Goal: Information Seeking & Learning: Learn about a topic

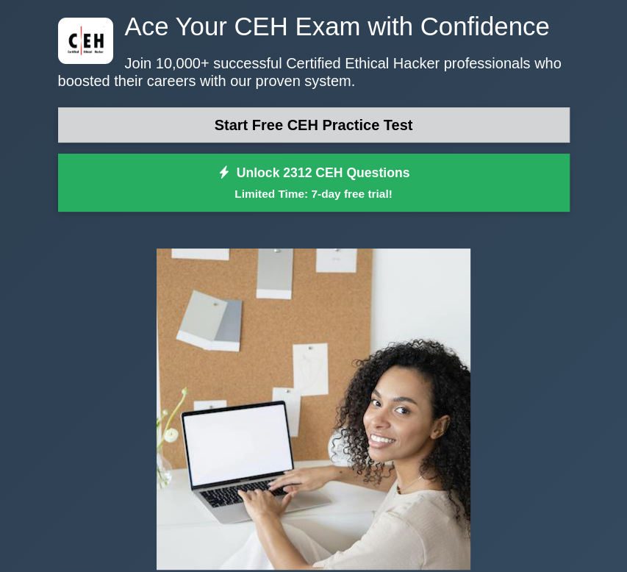
scroll to position [62, 0]
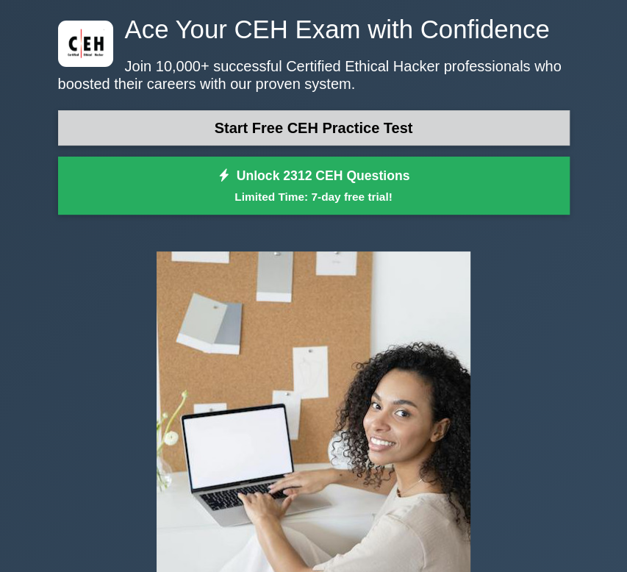
click at [284, 125] on link "Start Free CEH Practice Test" at bounding box center [314, 127] width 512 height 35
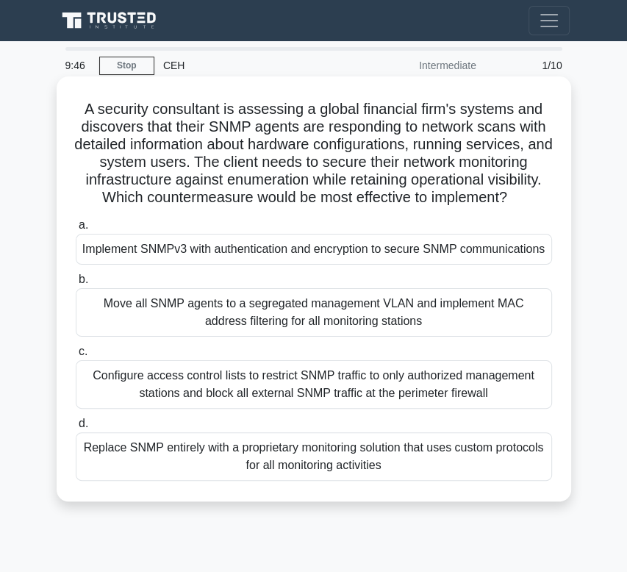
click at [256, 257] on div "Implement SNMPv3 with authentication and encryption to secure SNMP communicatio…" at bounding box center [314, 249] width 476 height 31
click at [76, 230] on input "a. Implement SNMPv3 with authentication and encryption to secure SNMP communica…" at bounding box center [76, 226] width 0 height 10
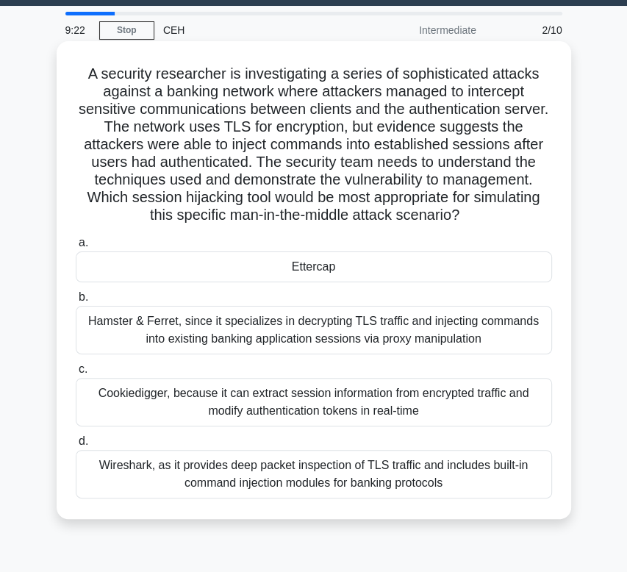
scroll to position [35, 0]
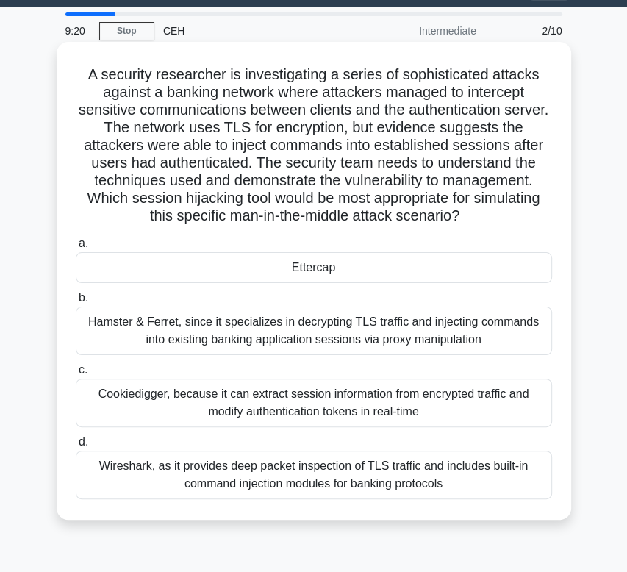
click at [309, 268] on div "Ettercap" at bounding box center [314, 267] width 476 height 31
click at [76, 248] on input "a. Ettercap" at bounding box center [76, 244] width 0 height 10
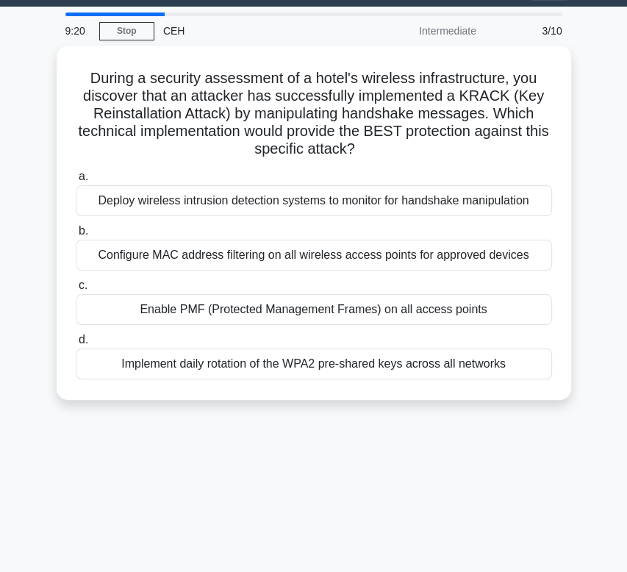
scroll to position [0, 0]
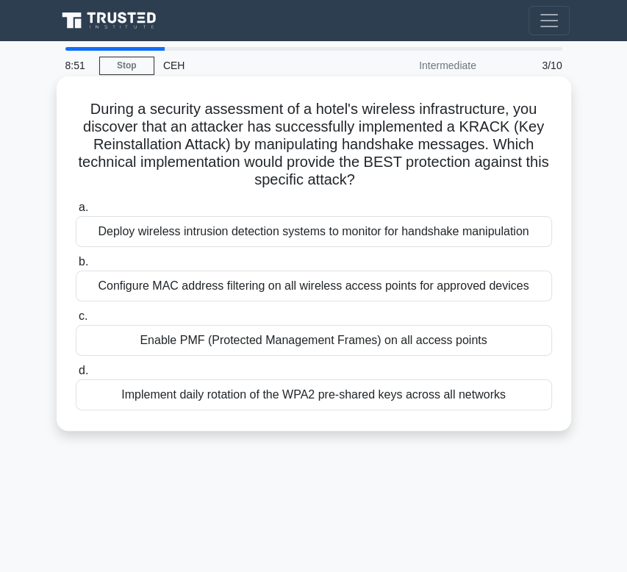
click at [221, 234] on div "Deploy wireless intrusion detection systems to monitor for handshake manipulati…" at bounding box center [314, 231] width 476 height 31
click at [76, 212] on input "a. Deploy wireless intrusion detection systems to monitor for handshake manipul…" at bounding box center [76, 208] width 0 height 10
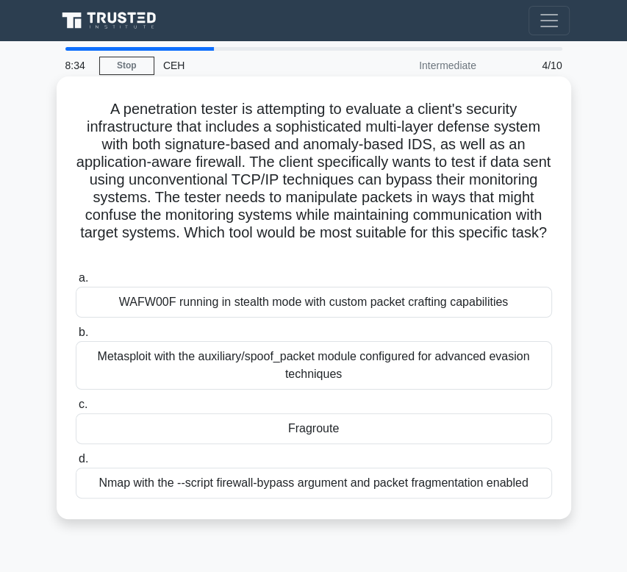
click at [326, 484] on div "Nmap with the --script firewall-bypass argument and packet fragmentation enabled" at bounding box center [314, 483] width 476 height 31
click at [76, 464] on input "d. Nmap with the --script firewall-bypass argument and packet fragmentation ena…" at bounding box center [76, 459] width 0 height 10
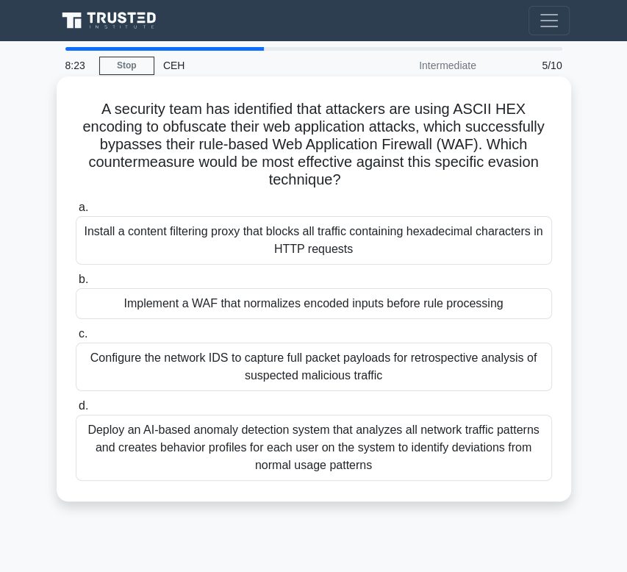
drag, startPoint x: 97, startPoint y: 101, endPoint x: 350, endPoint y: 180, distance: 265.0
click at [350, 180] on h5 "A security team has identified that attackers are using ASCII HEX encoding to o…" at bounding box center [313, 145] width 479 height 90
click at [353, 183] on icon ".spinner_0XTQ{transform-origin:center;animation:spinner_y6GP .75s linear infini…" at bounding box center [349, 181] width 18 height 18
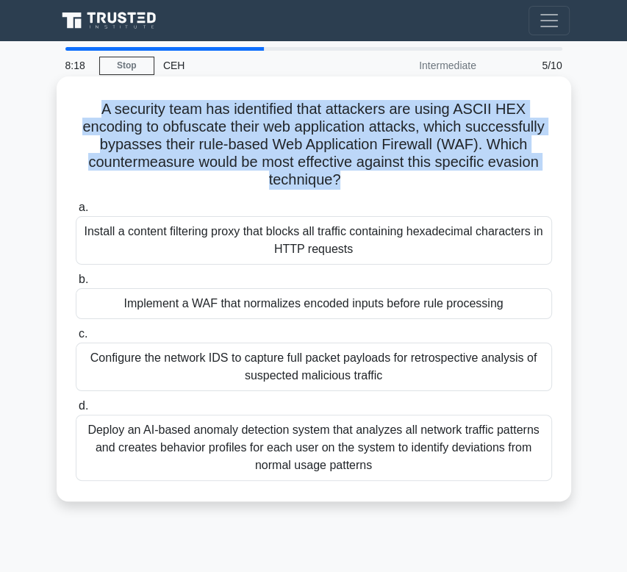
drag, startPoint x: 353, startPoint y: 183, endPoint x: 100, endPoint y: 99, distance: 266.6
click at [100, 100] on h5 "A security team has identified that attackers are using ASCII HEX encoding to o…" at bounding box center [313, 145] width 479 height 90
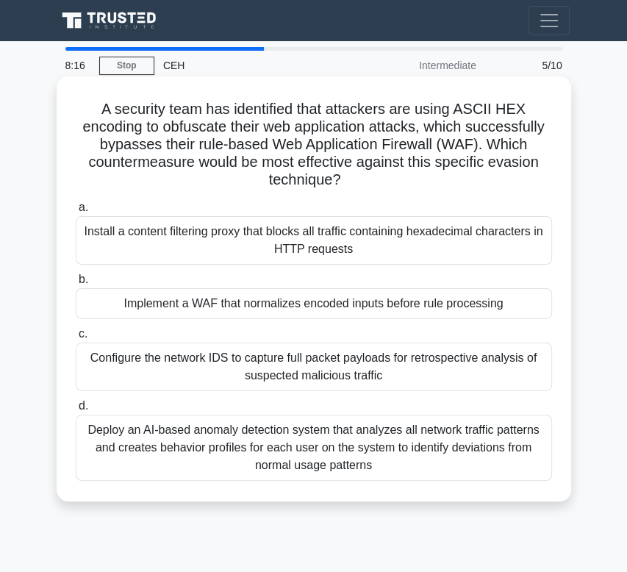
click at [323, 201] on label "a. Install a content filtering proxy that blocks all traffic containing hexadec…" at bounding box center [314, 231] width 476 height 66
click at [76, 203] on input "a. Install a content filtering proxy that blocks all traffic containing hexadec…" at bounding box center [76, 208] width 0 height 10
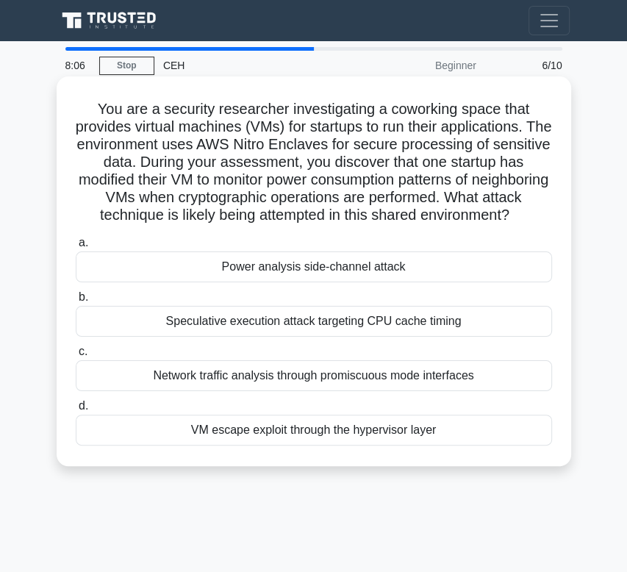
click at [309, 391] on div "Network traffic analysis through promiscuous mode interfaces" at bounding box center [314, 375] width 476 height 31
click at [76, 357] on input "c. Network traffic analysis through promiscuous mode interfaces" at bounding box center [76, 352] width 0 height 10
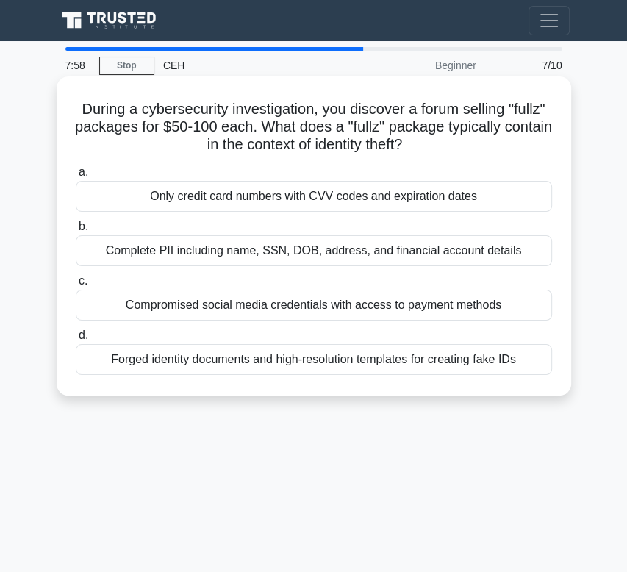
click at [385, 195] on div "Only credit card numbers with CVV codes and expiration dates" at bounding box center [314, 196] width 476 height 31
click at [76, 177] on input "a. Only credit card numbers with CVV codes and expiration dates" at bounding box center [76, 173] width 0 height 10
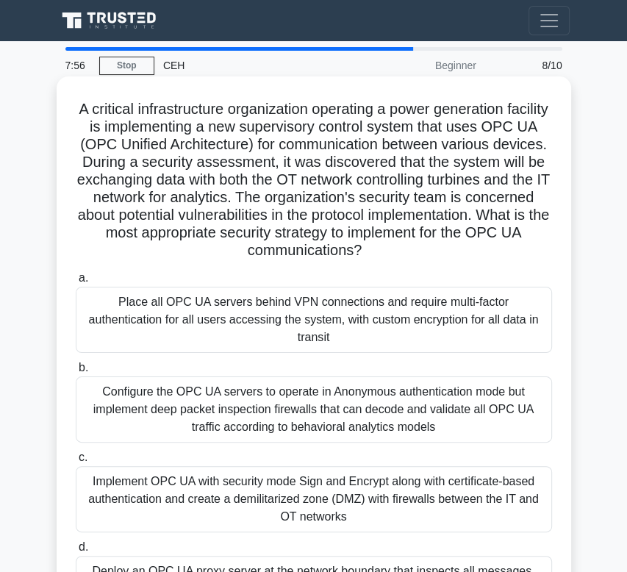
click at [335, 405] on div "Configure the OPC UA servers to operate in Anonymous authentication mode but im…" at bounding box center [314, 409] width 476 height 66
click at [76, 373] on input "b. Configure the OPC UA servers to operate in Anonymous authentication mode but…" at bounding box center [76, 368] width 0 height 10
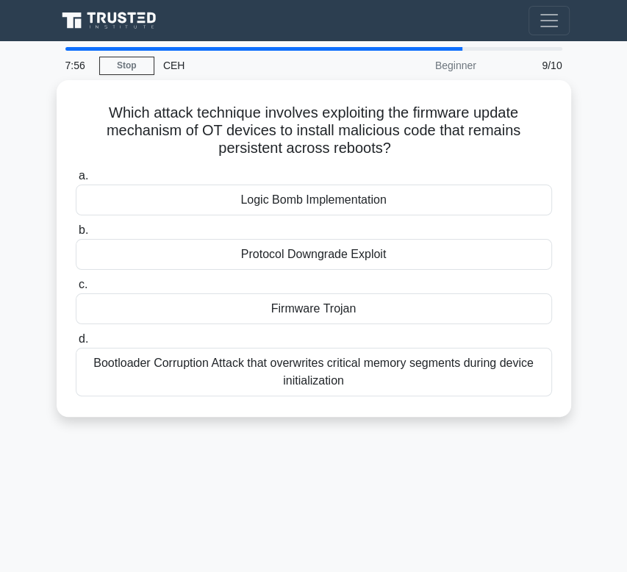
scroll to position [37, 0]
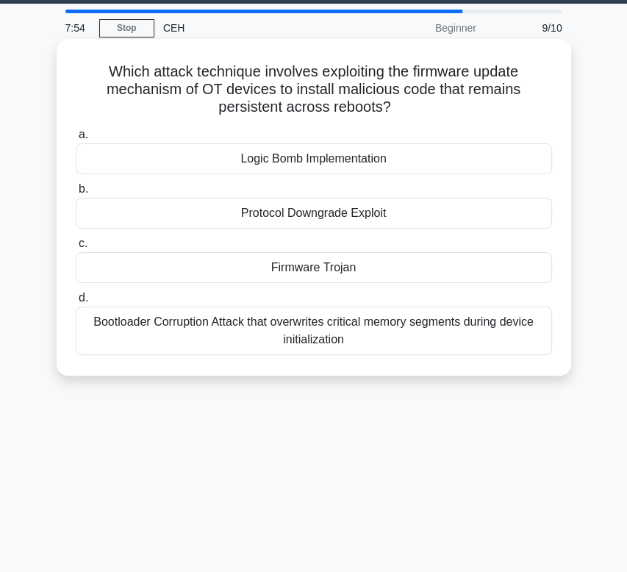
click at [376, 272] on div "Firmware Trojan" at bounding box center [314, 267] width 476 height 31
click at [76, 248] on input "c. Firmware Trojan" at bounding box center [76, 244] width 0 height 10
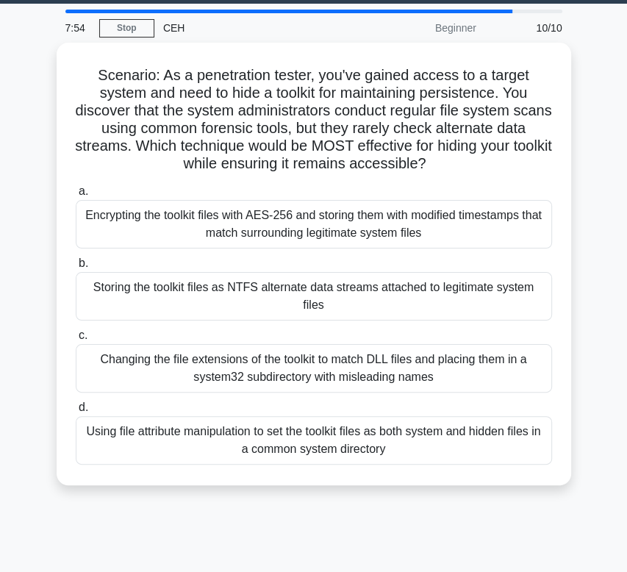
scroll to position [0, 0]
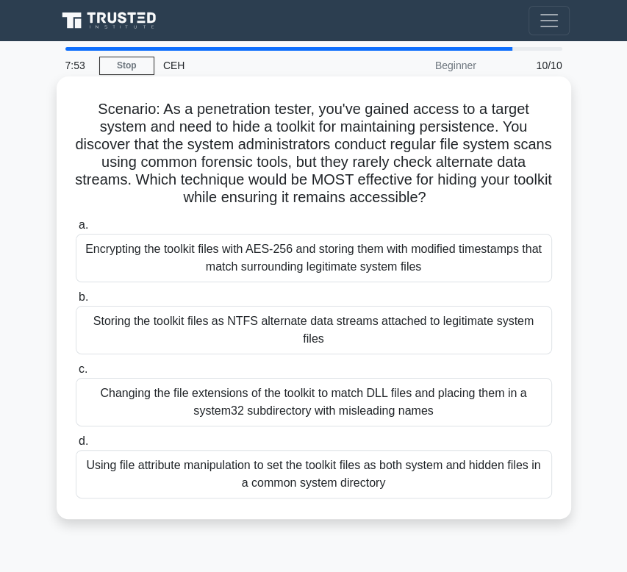
click at [373, 309] on div "Storing the toolkit files as NTFS alternate data streams attached to legitimate…" at bounding box center [314, 330] width 476 height 49
click at [76, 302] on input "b. Storing the toolkit files as NTFS alternate data streams attached to legitim…" at bounding box center [76, 298] width 0 height 10
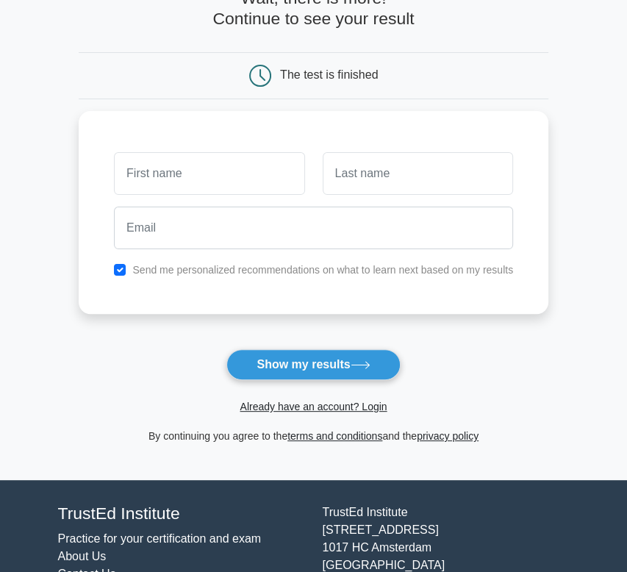
scroll to position [89, 0]
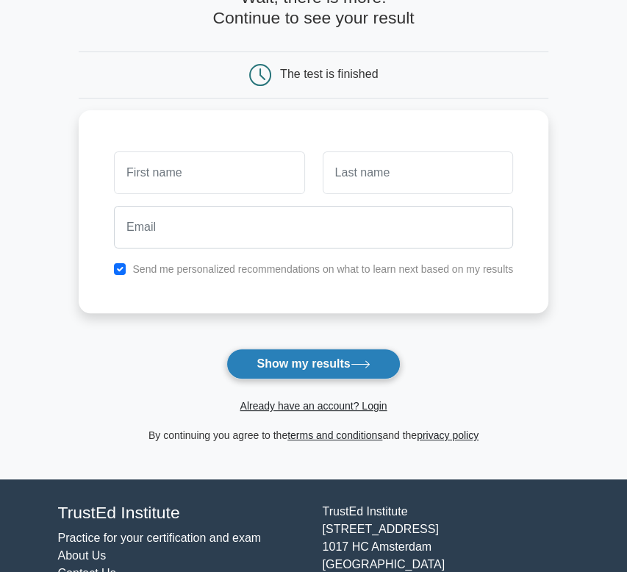
click at [287, 354] on button "Show my results" at bounding box center [312, 363] width 173 height 31
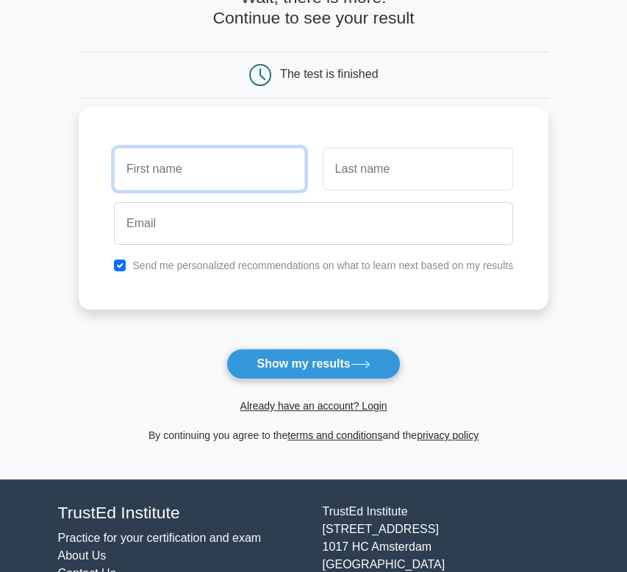
type input "m"
type input "nabhan"
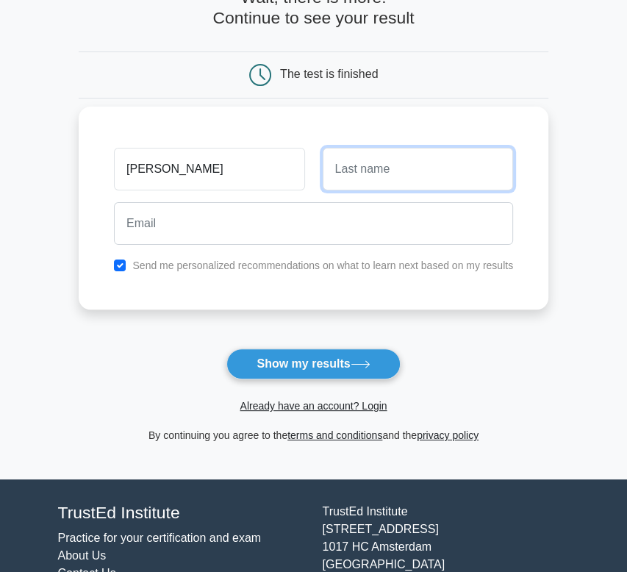
click at [343, 169] on input "text" at bounding box center [418, 169] width 190 height 43
type input "mohy"
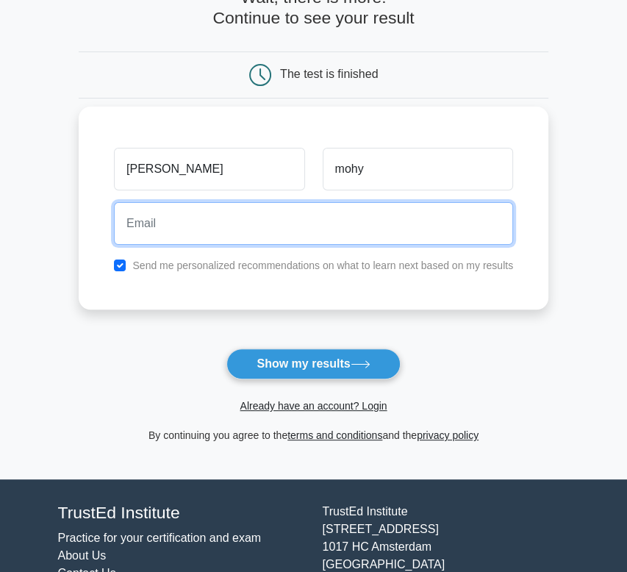
click at [271, 223] on input "email" at bounding box center [313, 223] width 399 height 43
click at [244, 233] on input "email" at bounding box center [313, 223] width 399 height 43
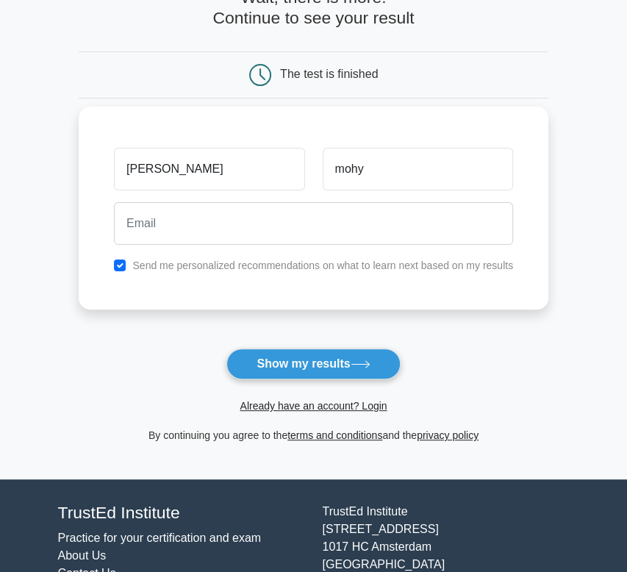
click at [156, 296] on div "nabhan mohy Send me personalized recommendations on what to learn next based on…" at bounding box center [314, 208] width 470 height 203
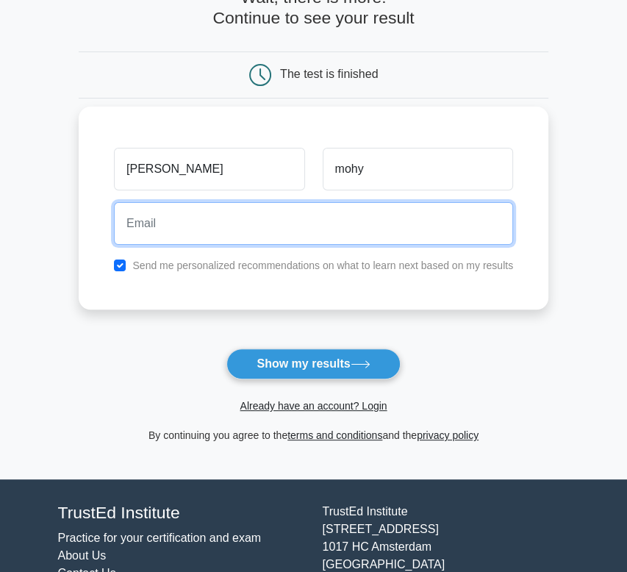
click at [207, 231] on input "email" at bounding box center [313, 223] width 399 height 43
paste input "hahijen752@mv6a.com"
type input "hahijen752@mv6a.com"
click at [226, 348] on button "Show my results" at bounding box center [312, 363] width 173 height 31
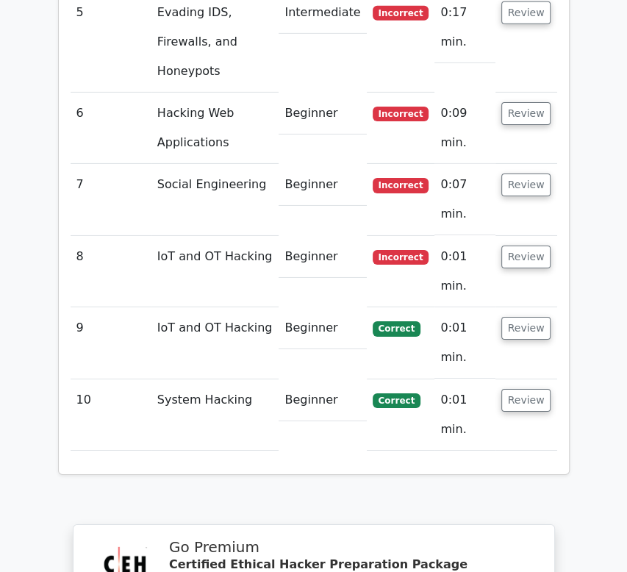
scroll to position [2693, 0]
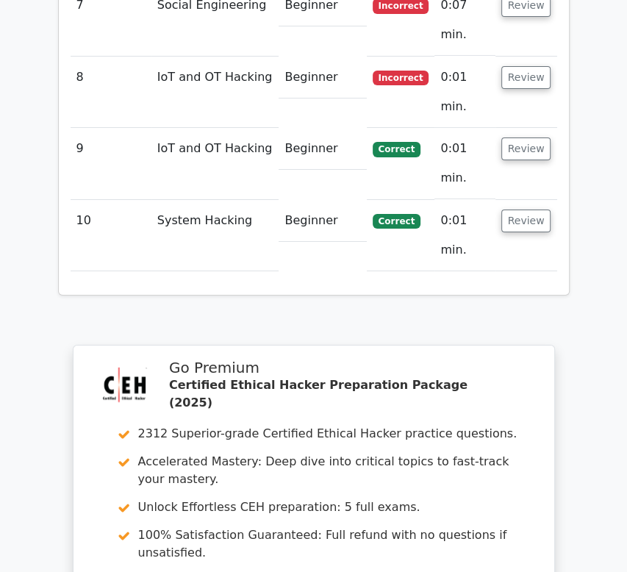
scroll to position [2879, 0]
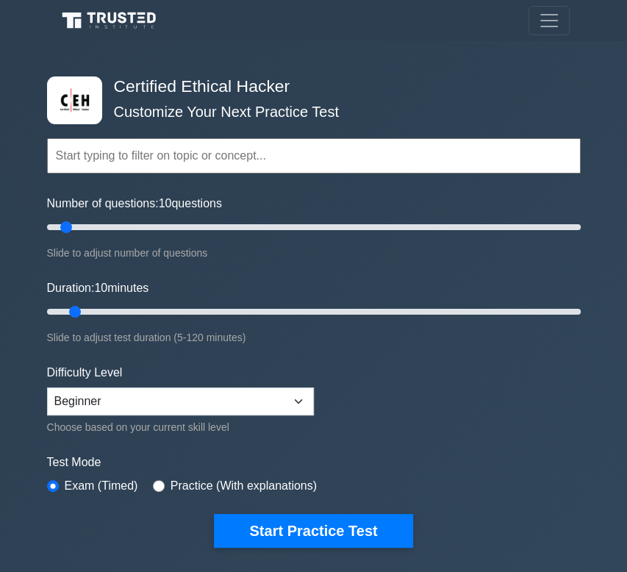
click at [154, 166] on input "text" at bounding box center [314, 155] width 534 height 35
drag, startPoint x: 68, startPoint y: 224, endPoint x: 361, endPoint y: 265, distance: 296.2
type input "120"
click at [361, 236] on input "Number of questions: 120 questions" at bounding box center [314, 227] width 534 height 18
drag, startPoint x: 76, startPoint y: 307, endPoint x: 259, endPoint y: 335, distance: 184.5
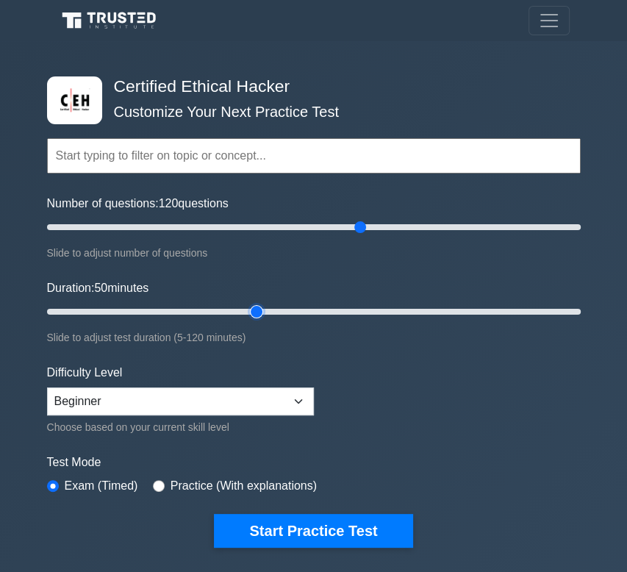
type input "50"
click at [259, 321] on input "Duration: 50 minutes" at bounding box center [314, 312] width 534 height 18
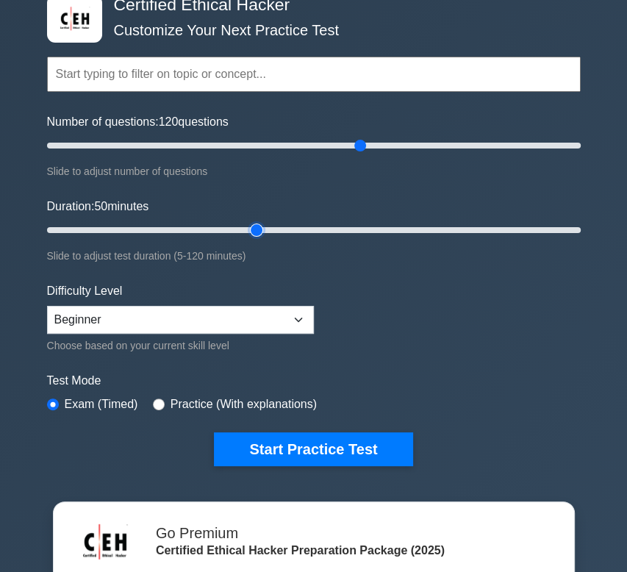
scroll to position [93, 0]
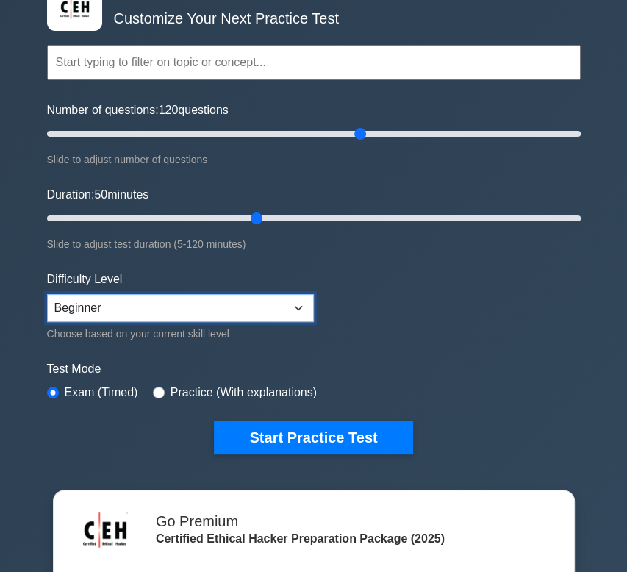
click at [290, 304] on select "Beginner Intermediate Expert" at bounding box center [180, 308] width 267 height 28
select select "expert"
click at [47, 294] on select "Beginner Intermediate Expert" at bounding box center [180, 308] width 267 height 28
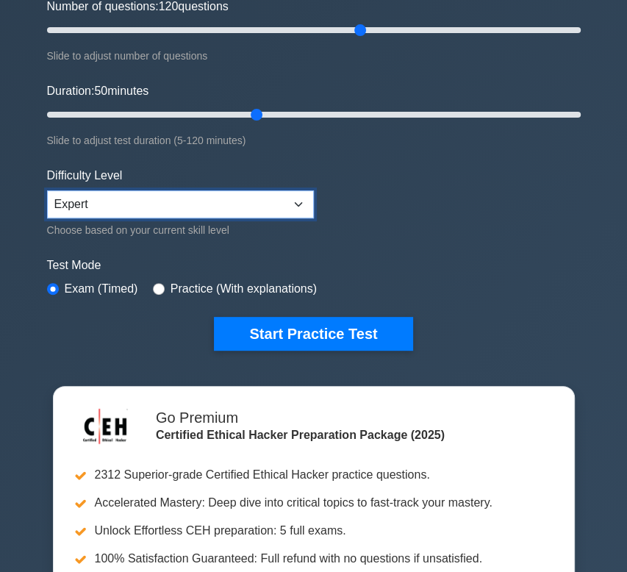
scroll to position [198, 0]
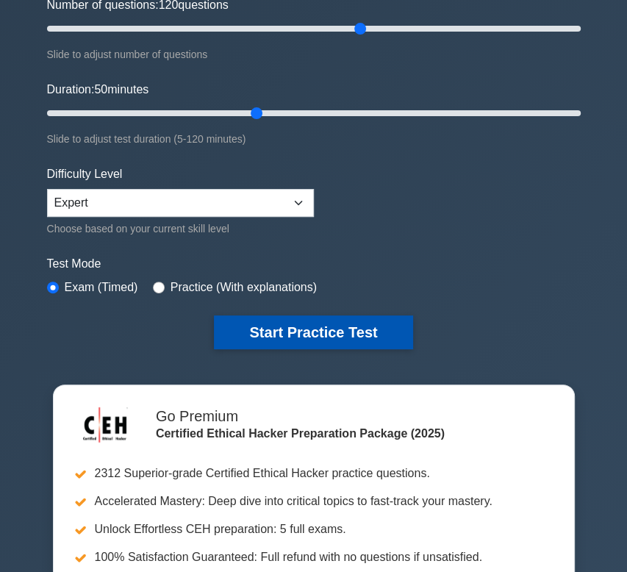
click at [333, 327] on button "Start Practice Test" at bounding box center [313, 332] width 198 height 34
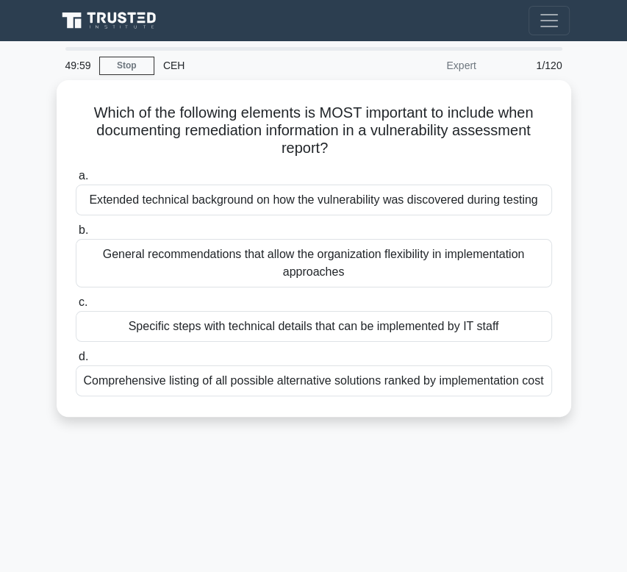
scroll to position [1, 0]
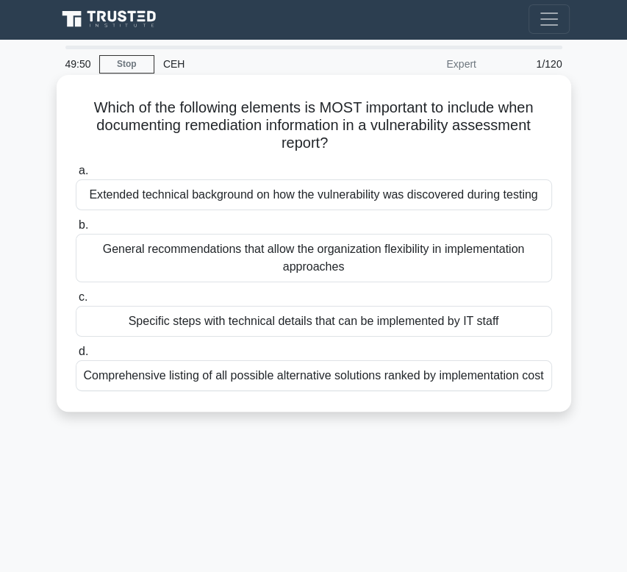
drag, startPoint x: 82, startPoint y: 104, endPoint x: 89, endPoint y: 107, distance: 7.6
click at [89, 107] on h5 "Which of the following elements is MOST important to include when documenting r…" at bounding box center [313, 126] width 479 height 54
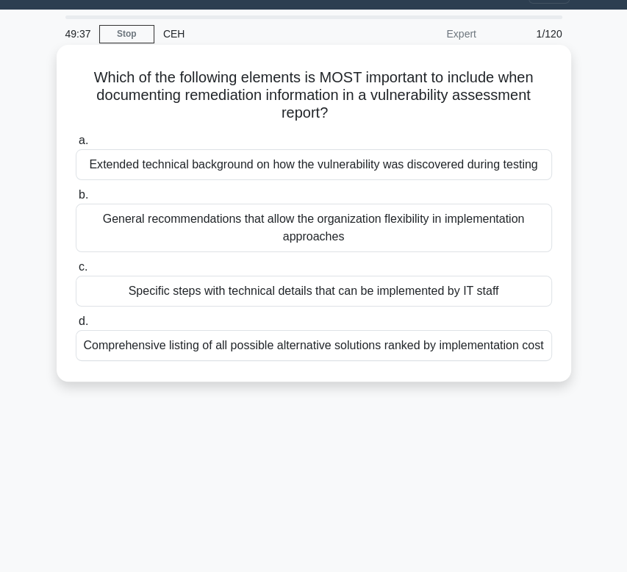
scroll to position [34, 0]
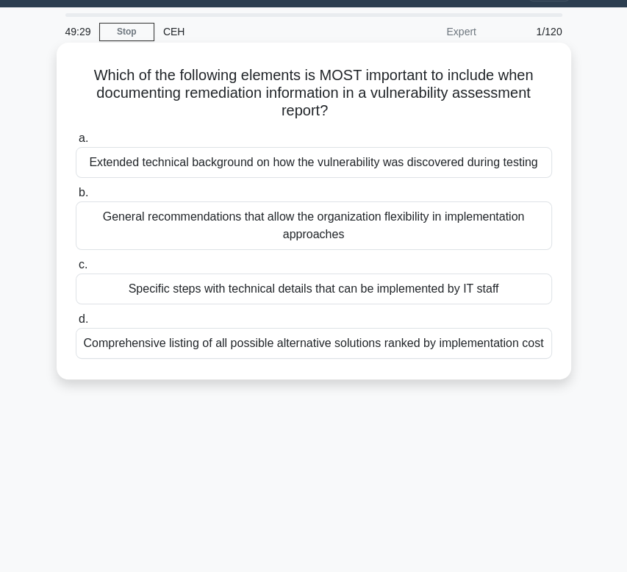
drag, startPoint x: 557, startPoint y: 345, endPoint x: 238, endPoint y: 96, distance: 404.8
click at [238, 96] on div "Which of the following elements is MOST important to include when documenting r…" at bounding box center [313, 211] width 503 height 325
drag, startPoint x: 82, startPoint y: 71, endPoint x: 555, endPoint y: 354, distance: 551.2
click at [555, 354] on div "Which of the following elements is MOST important to include when documenting r…" at bounding box center [313, 211] width 503 height 325
click at [502, 315] on label "d. Comprehensive listing of all possible alternative solutions ranked by implem…" at bounding box center [314, 334] width 476 height 49
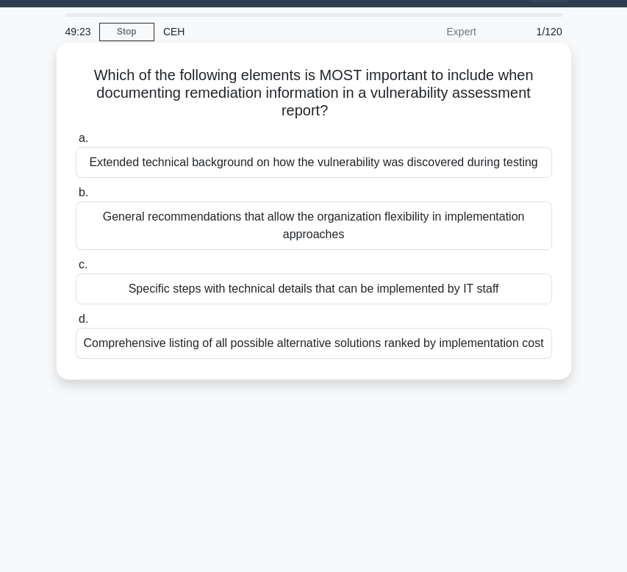
click at [76, 315] on input "d. Comprehensive listing of all possible alternative solutions ranked by implem…" at bounding box center [76, 320] width 0 height 10
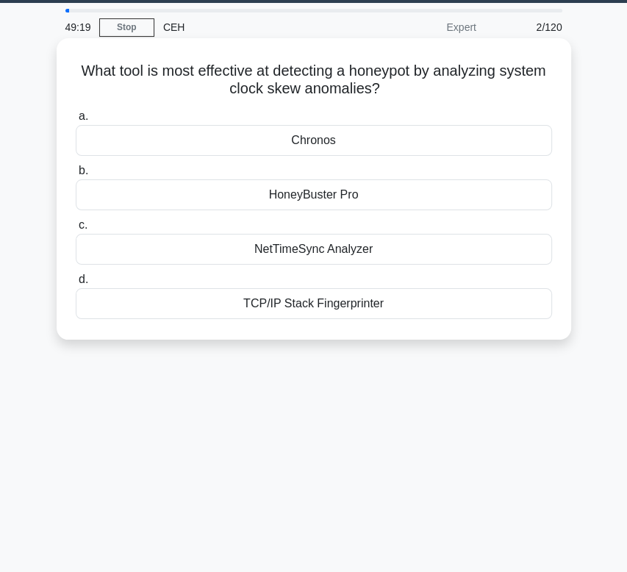
scroll to position [0, 0]
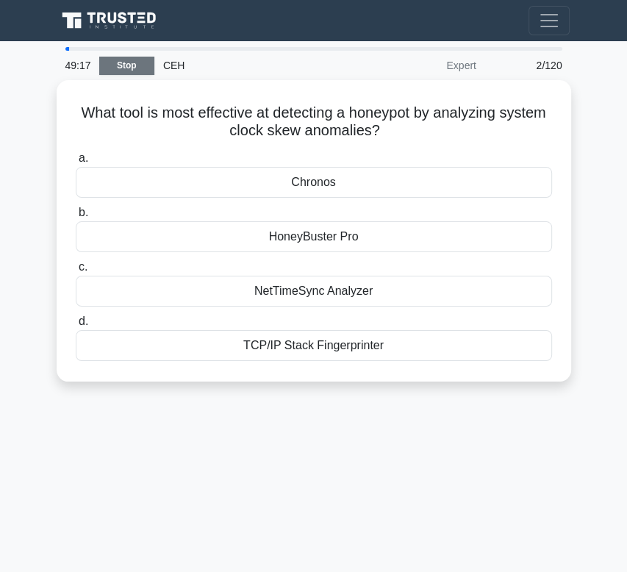
click at [143, 68] on link "Stop" at bounding box center [126, 66] width 55 height 18
